Goal: Find specific page/section: Find specific page/section

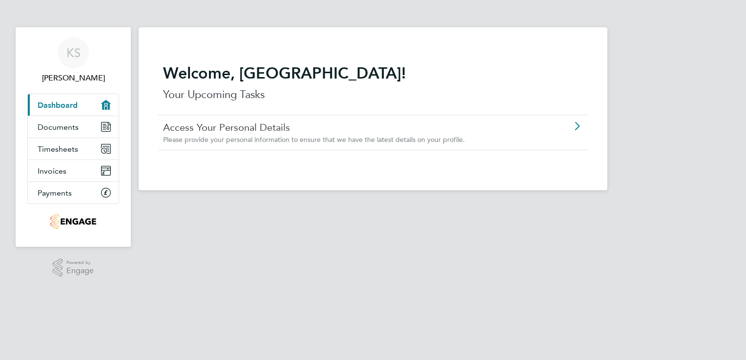
click at [581, 127] on icon at bounding box center [577, 127] width 12 height 8
click at [582, 124] on icon at bounding box center [577, 127] width 12 height 8
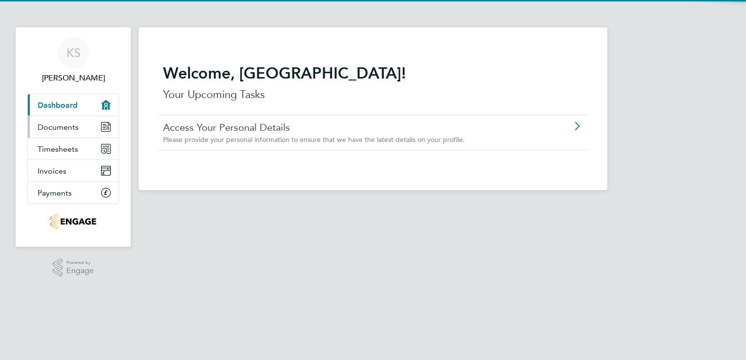
click at [68, 129] on span "Documents" at bounding box center [58, 127] width 41 height 9
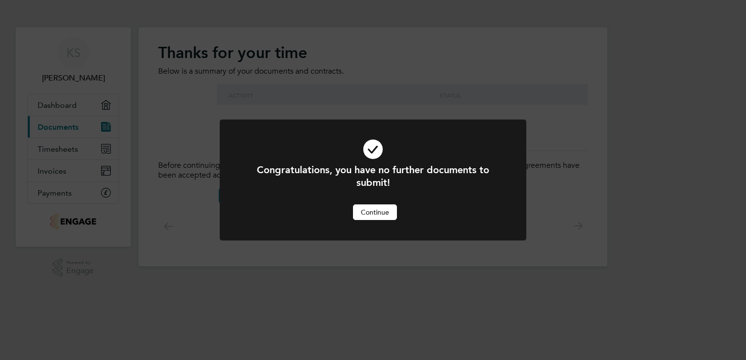
click at [387, 217] on button "Continue" at bounding box center [375, 213] width 44 height 16
